Goal: Information Seeking & Learning: Learn about a topic

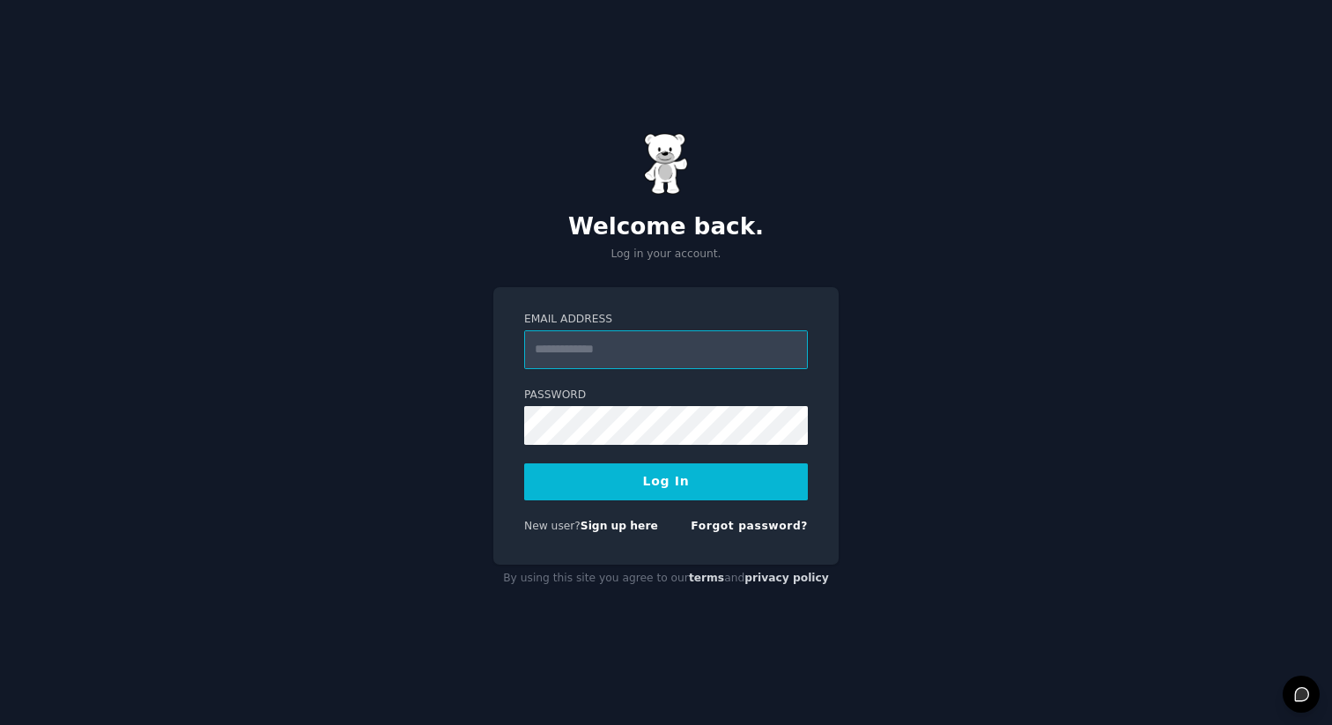
type input "**********"
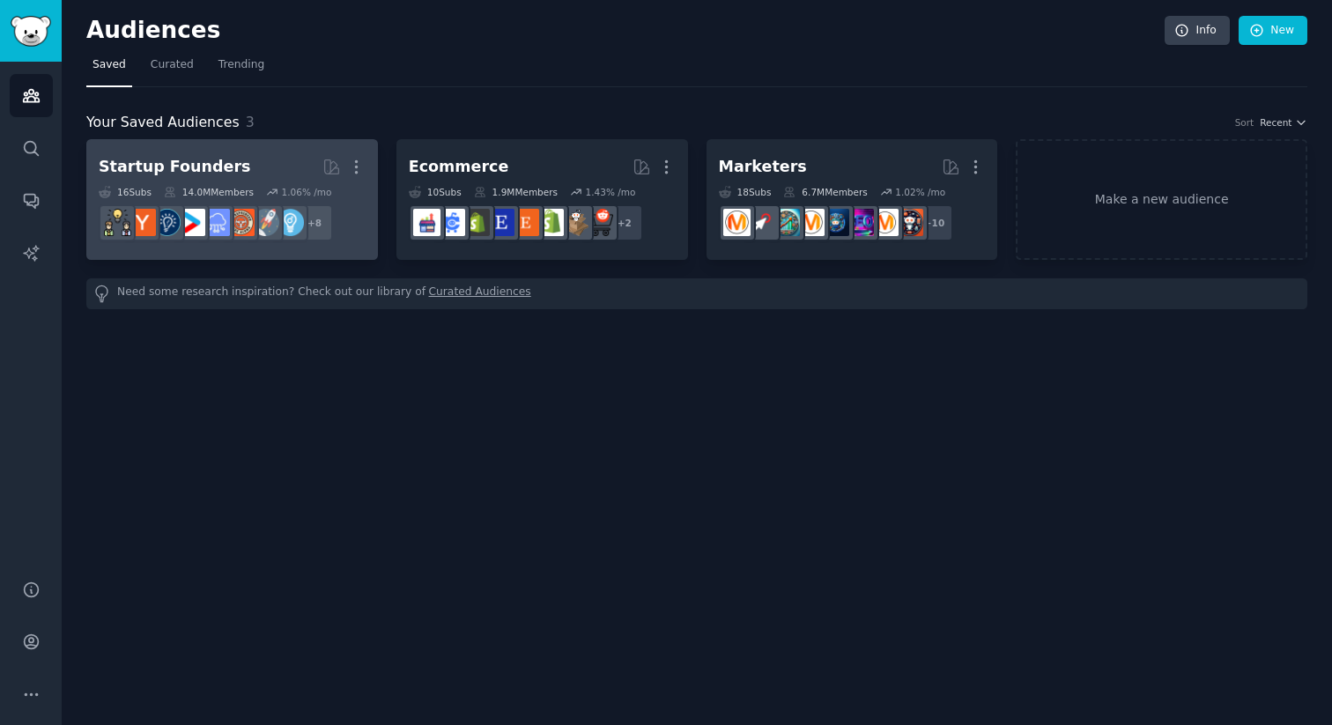
click at [171, 165] on div "Startup Founders" at bounding box center [175, 167] width 152 height 22
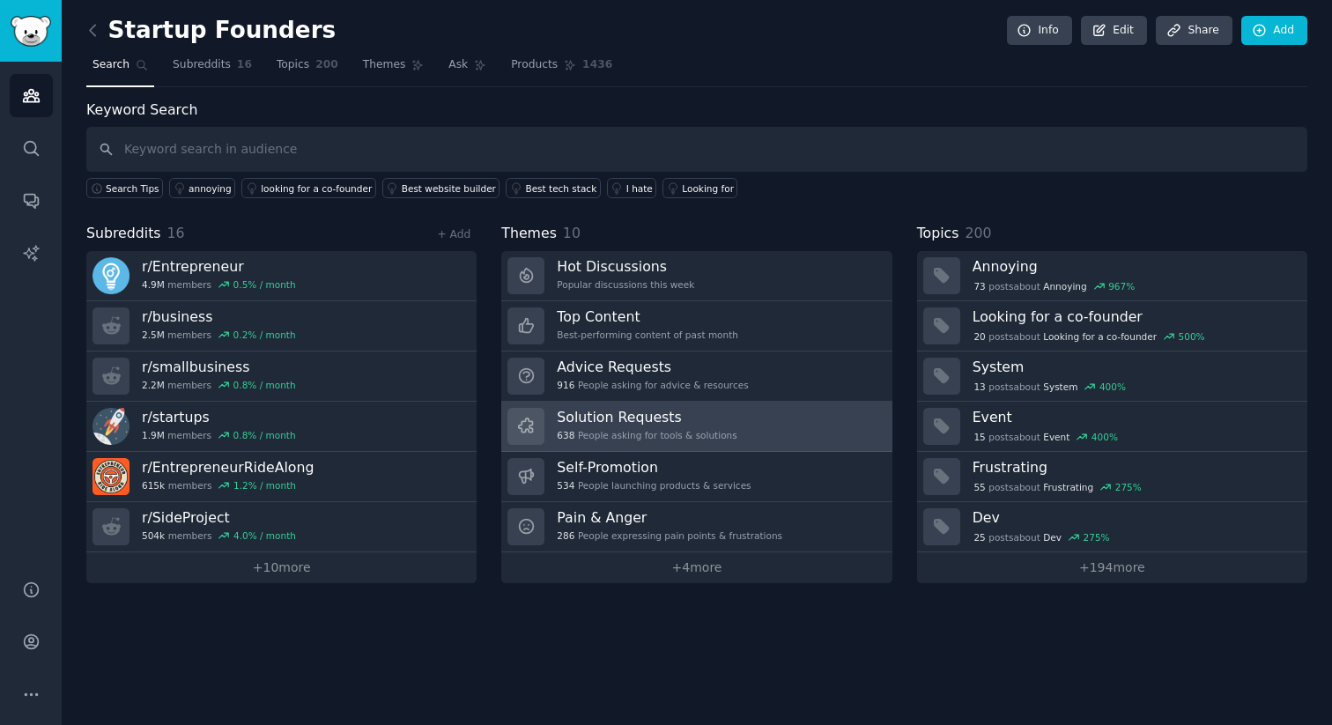
click at [600, 429] on div "638 People asking for tools & solutions" at bounding box center [647, 435] width 180 height 12
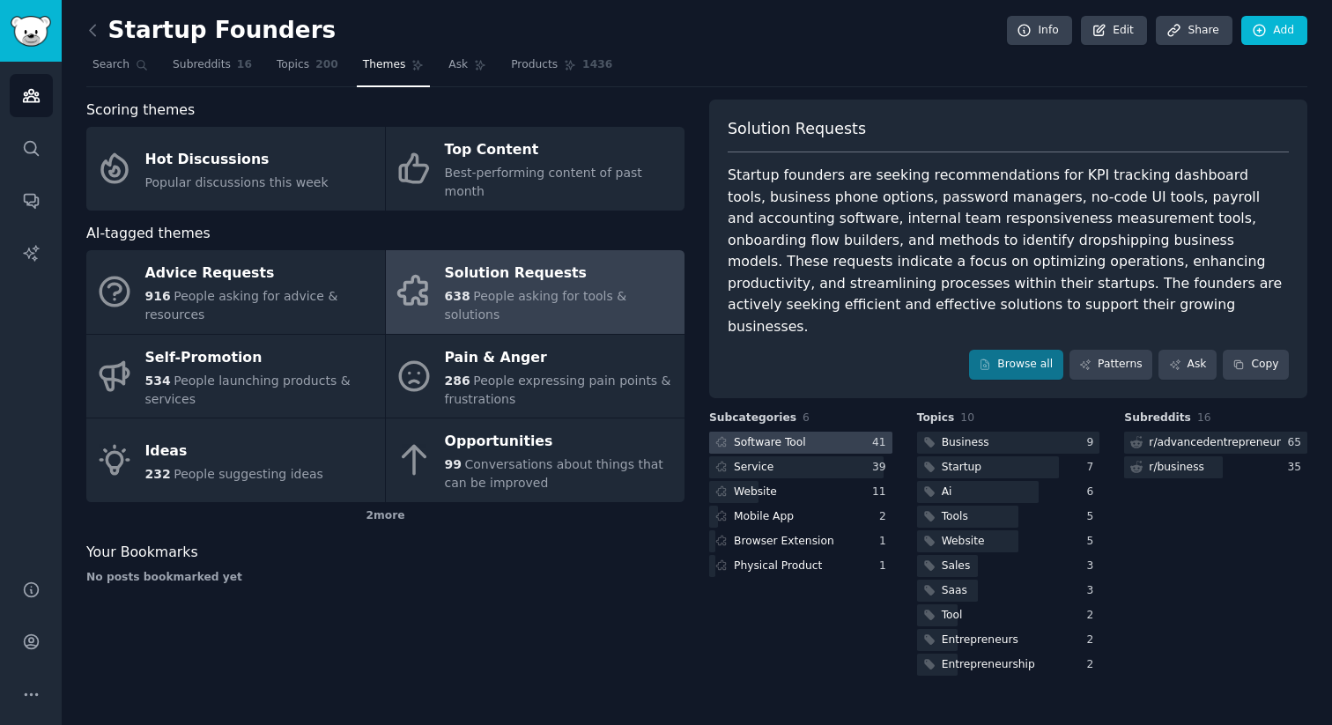
click at [776, 435] on div "Software Tool" at bounding box center [770, 443] width 72 height 16
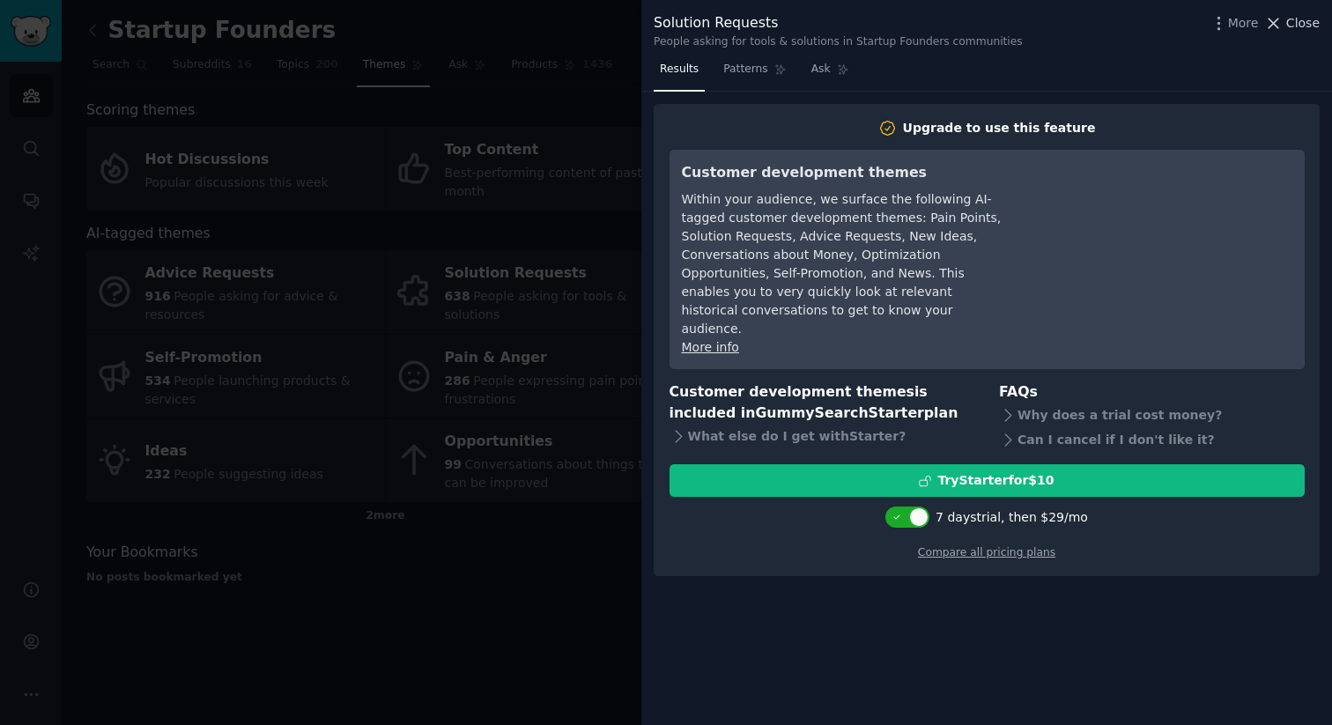
click at [1301, 19] on span "Close" at bounding box center [1302, 23] width 33 height 19
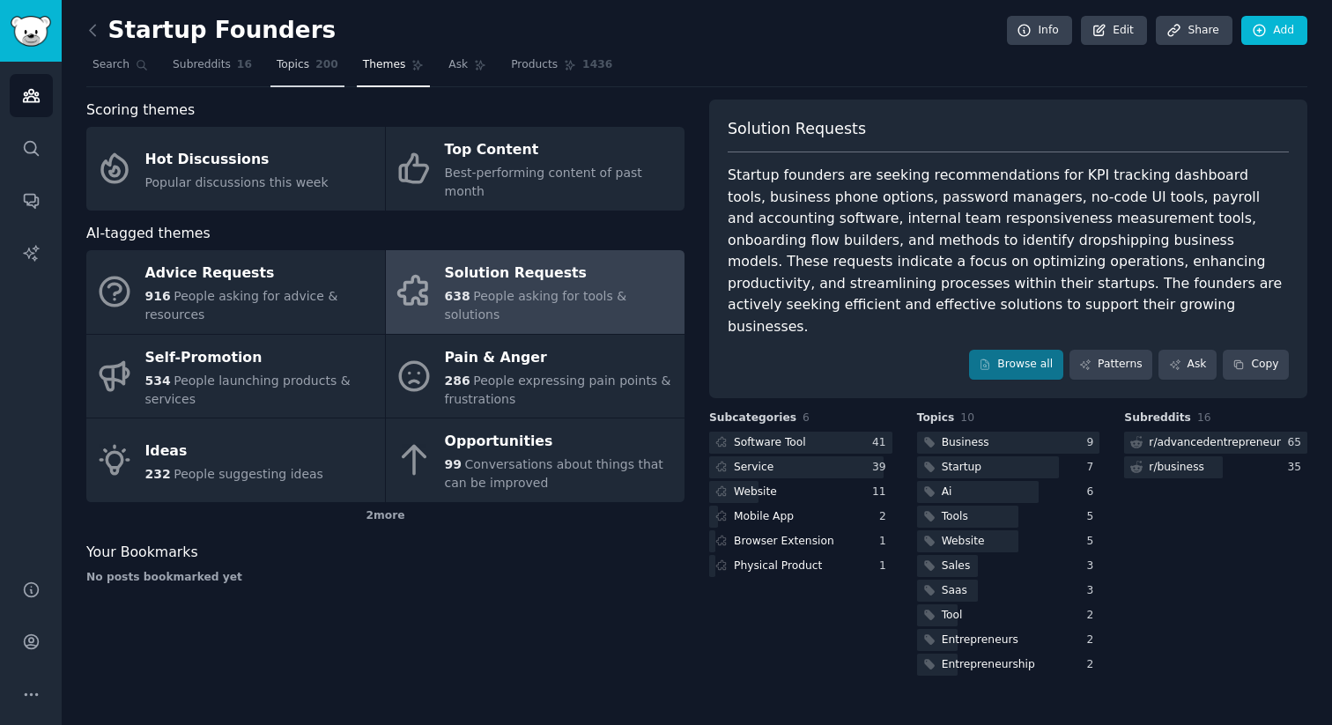
click at [277, 66] on span "Topics" at bounding box center [293, 65] width 33 height 16
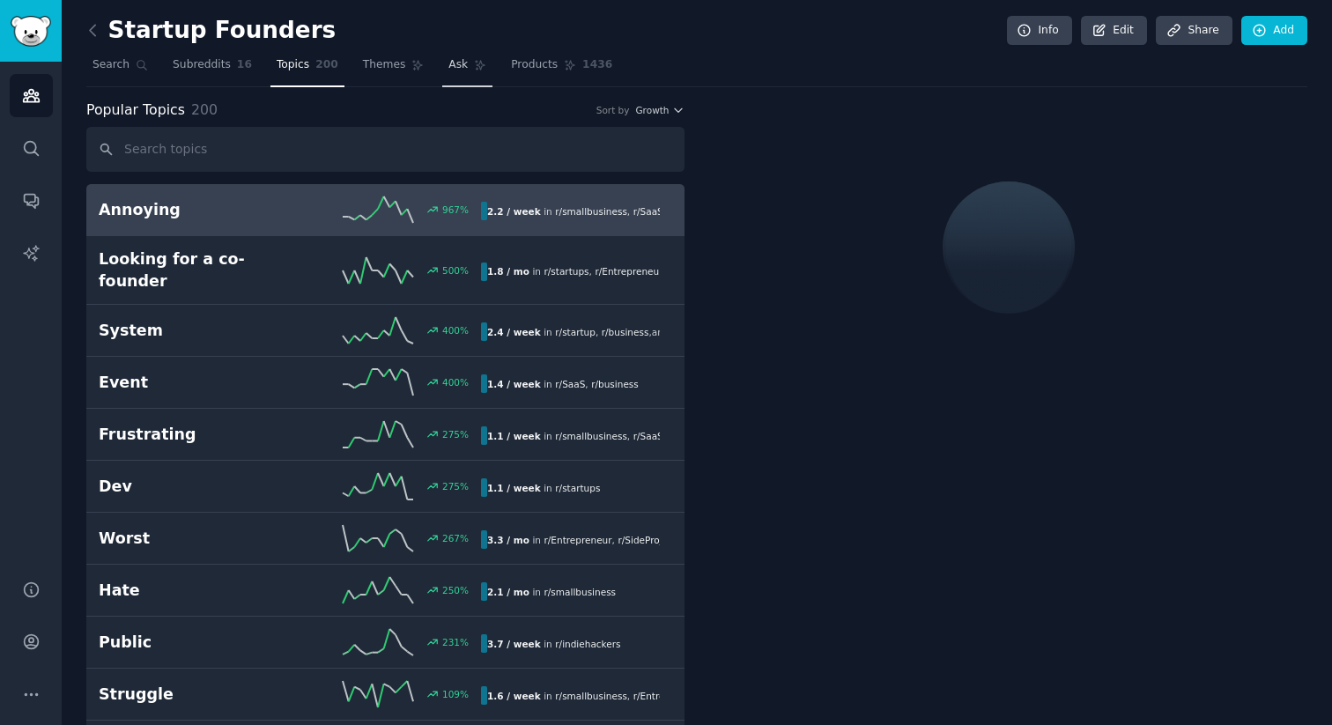
click at [474, 63] on icon at bounding box center [480, 65] width 12 height 12
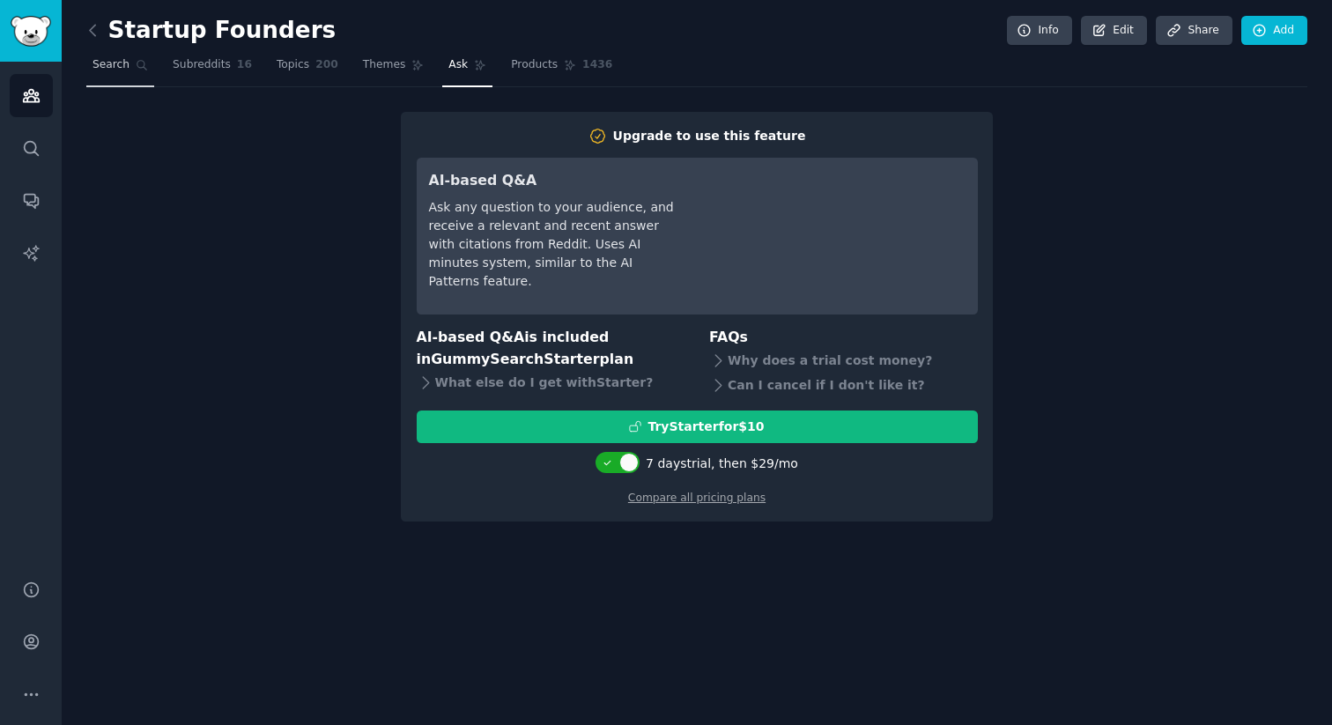
click at [105, 55] on link "Search" at bounding box center [120, 69] width 68 height 36
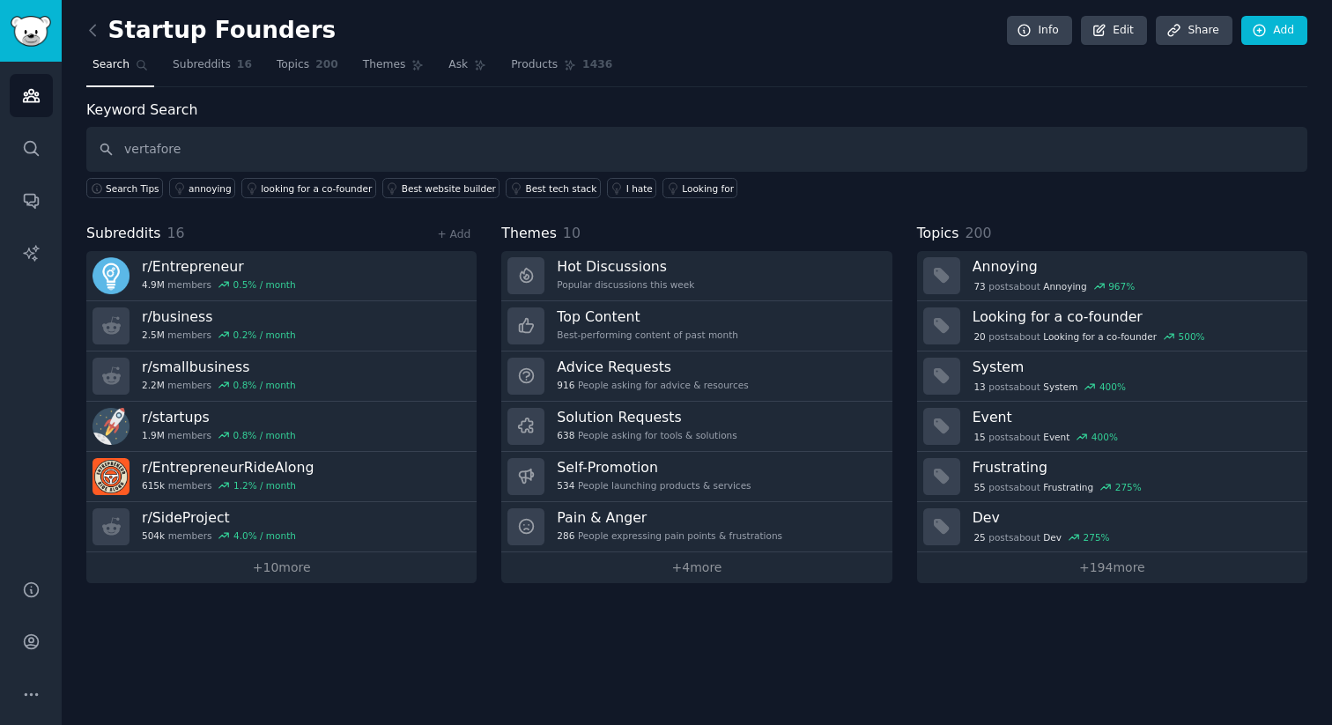
type input "vertafore"
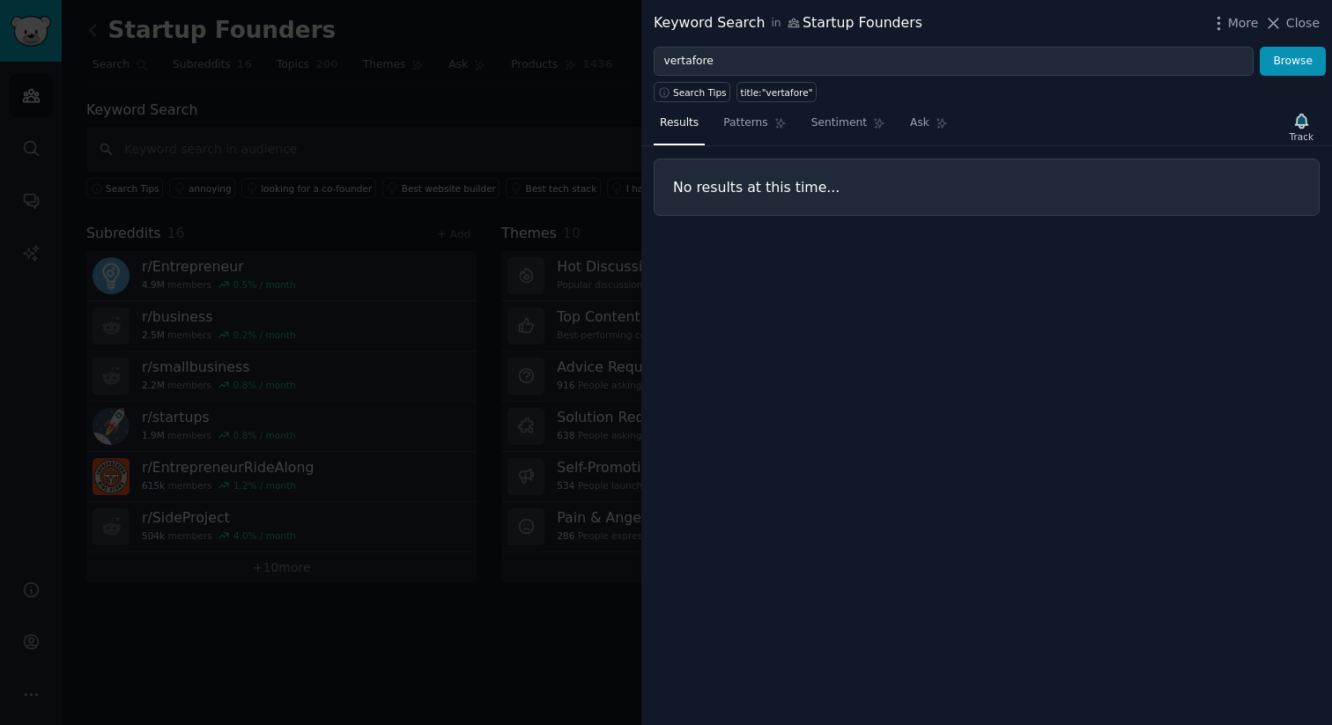
click at [1307, 20] on span "Close" at bounding box center [1302, 23] width 33 height 19
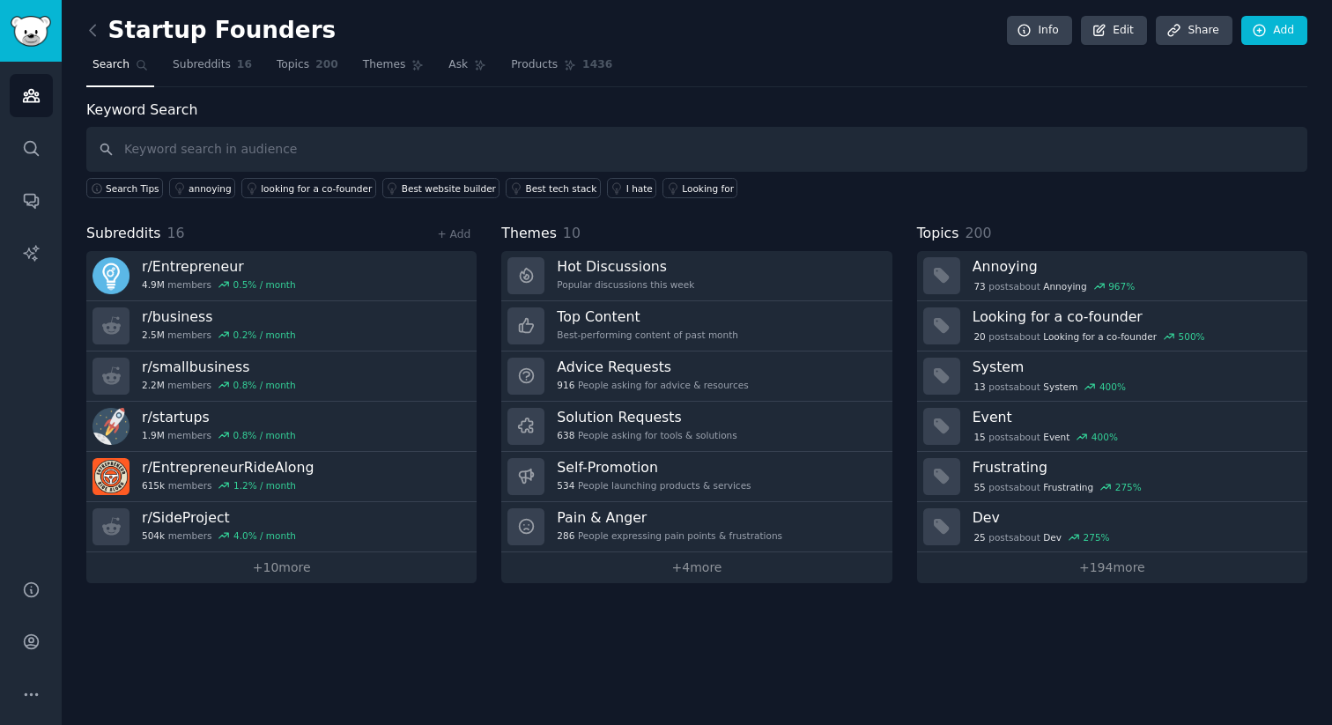
click at [362, 656] on div "Startup Founders Info Edit Share Add Search Subreddits 16 Topics 200 Themes Ask…" at bounding box center [697, 362] width 1270 height 725
